Goal: Task Accomplishment & Management: Use online tool/utility

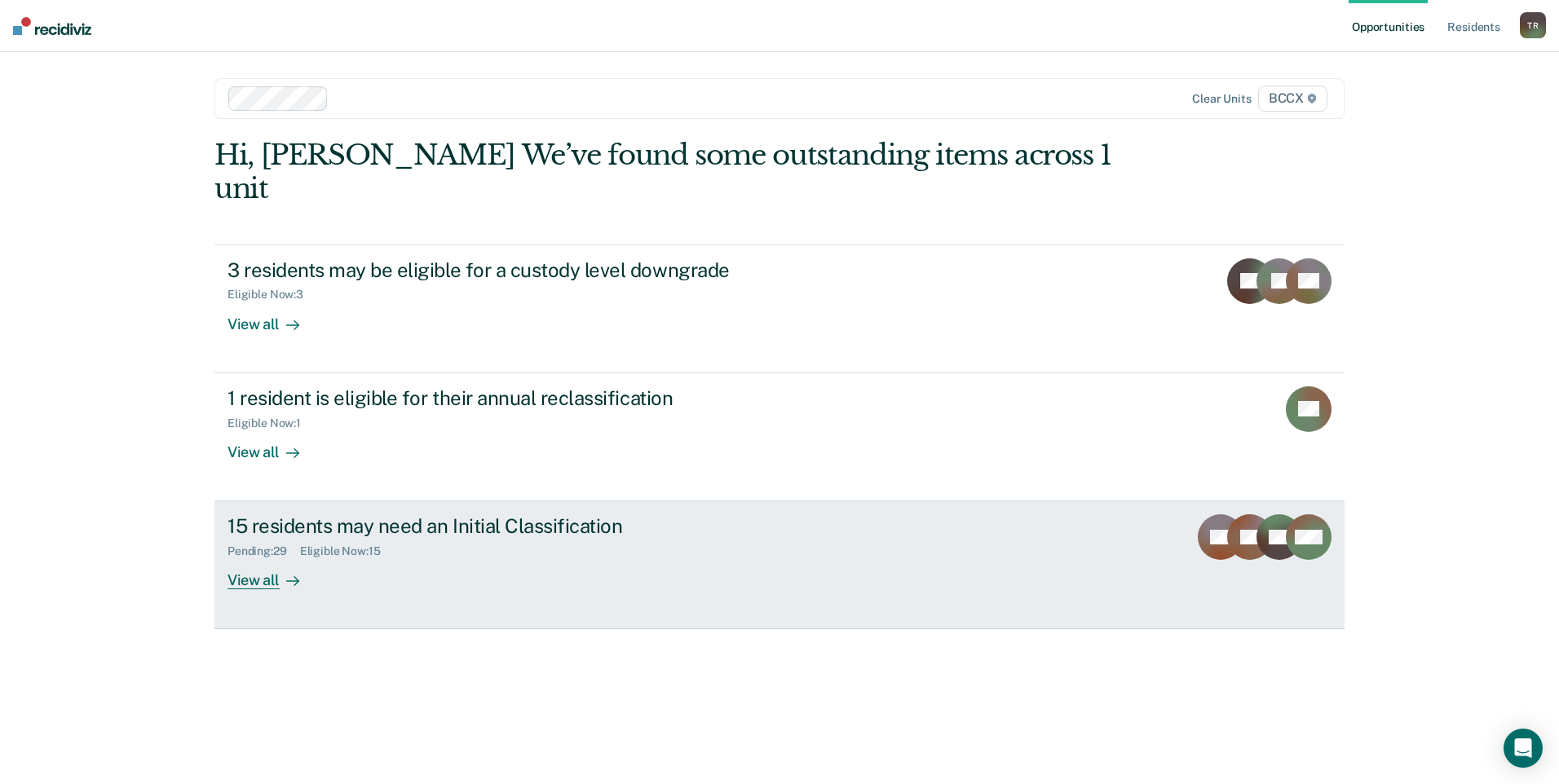
click at [261, 558] on div "View all" at bounding box center [272, 574] width 92 height 32
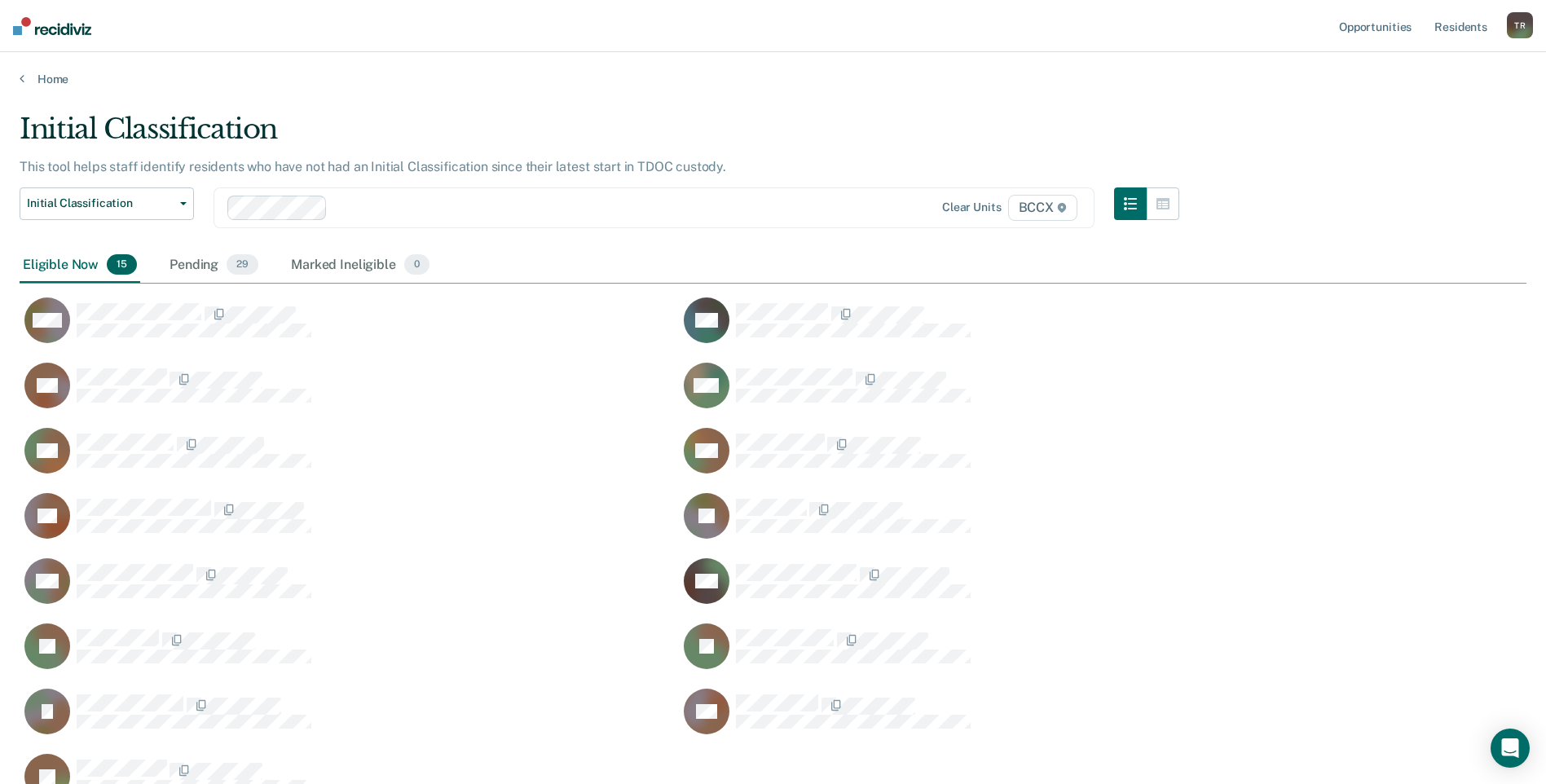
scroll to position [689, 1495]
click at [429, 493] on div "LC Auto-fill Paperwork" at bounding box center [339, 515] width 640 height 47
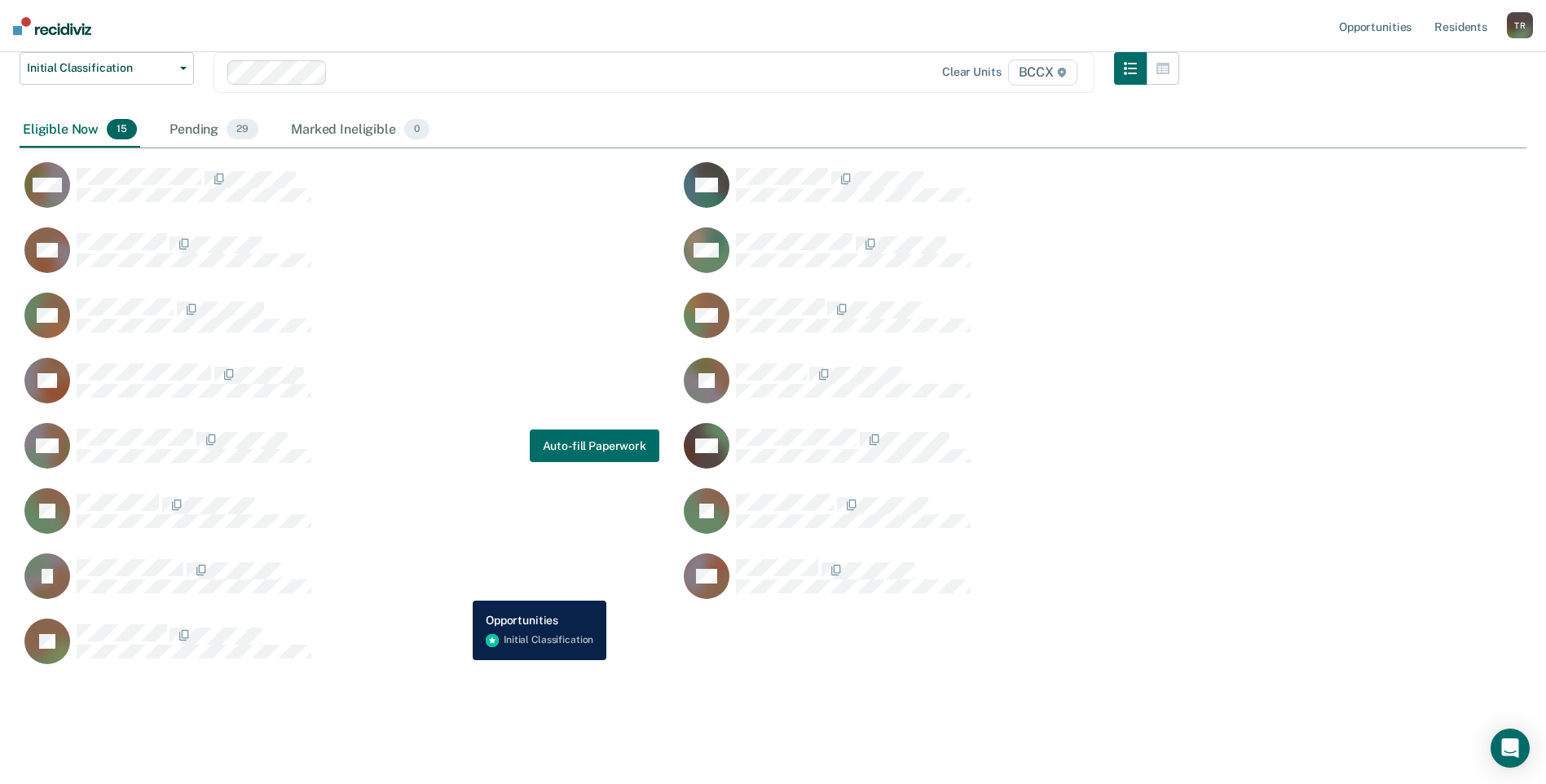
scroll to position [152, 0]
